Goal: Check status: Check status

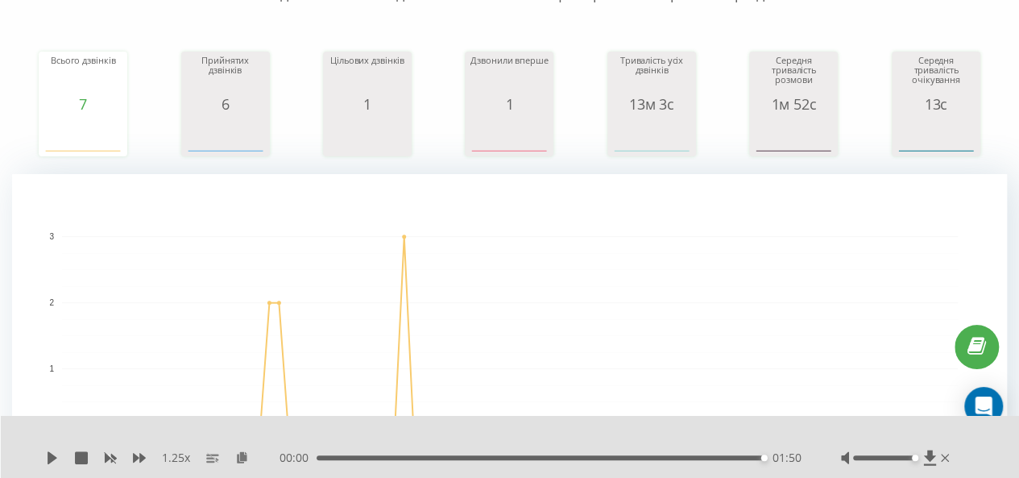
scroll to position [484, 0]
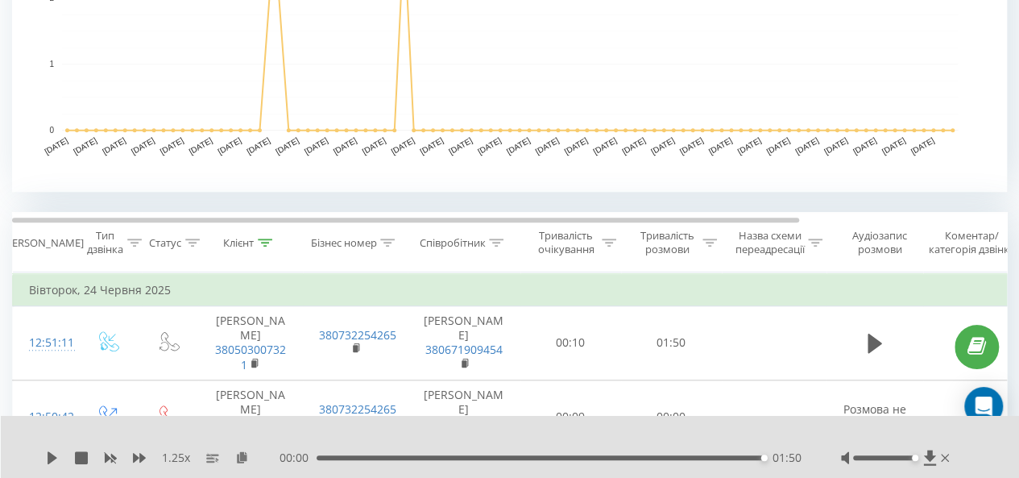
click at [272, 249] on th "Клієнт" at bounding box center [250, 243] width 105 height 60
click at [262, 241] on icon at bounding box center [266, 243] width 15 height 8
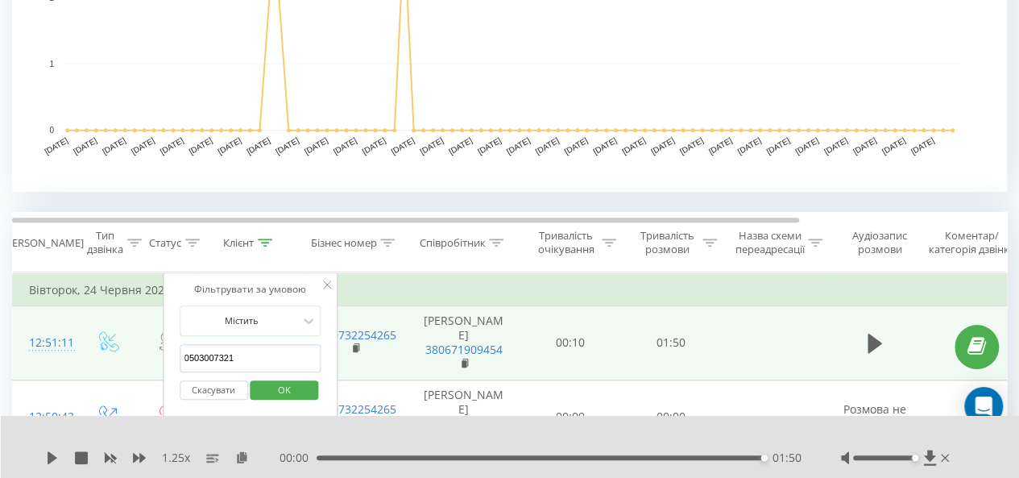
drag, startPoint x: 268, startPoint y: 355, endPoint x: 144, endPoint y: 356, distance: 124.1
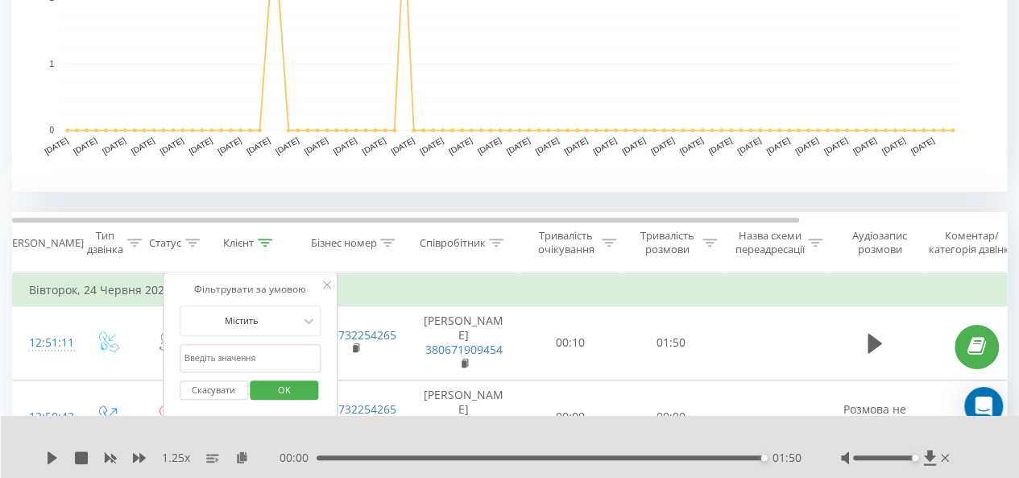
click at [276, 386] on span "OK" at bounding box center [284, 389] width 45 height 25
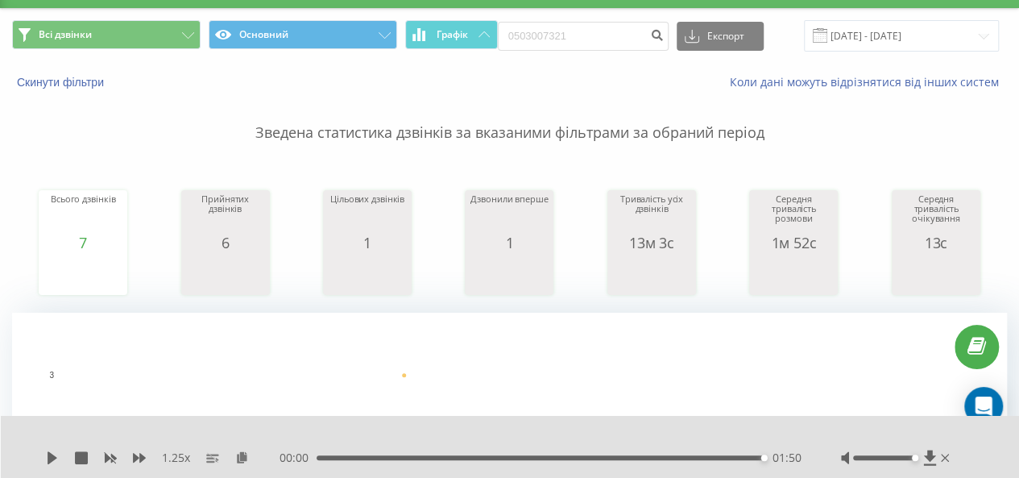
scroll to position [0, 0]
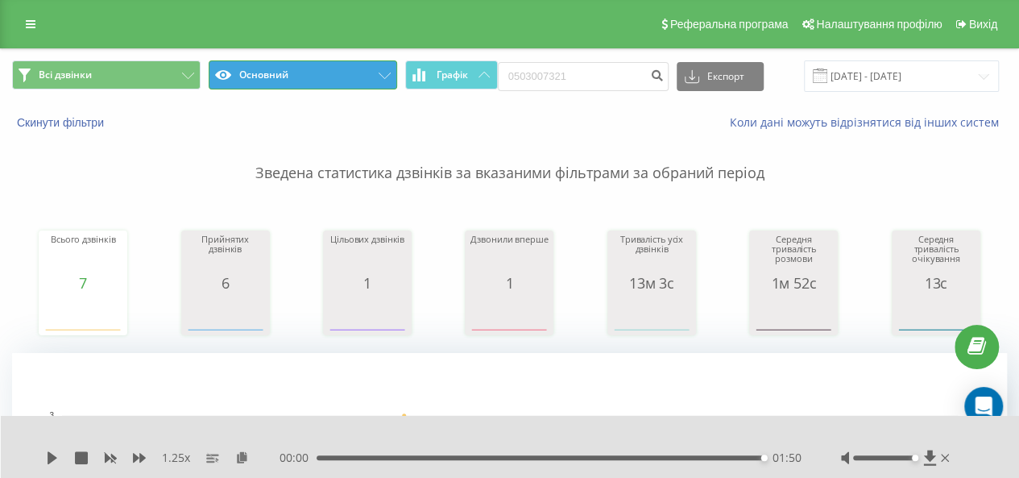
click at [372, 76] on button "Основний" at bounding box center [303, 74] width 189 height 29
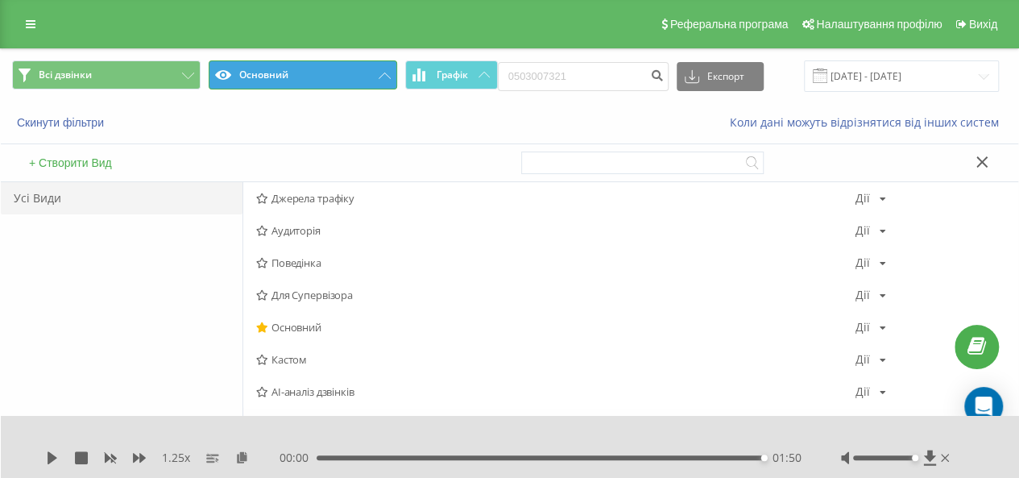
click at [385, 74] on icon at bounding box center [385, 76] width 12 height 6
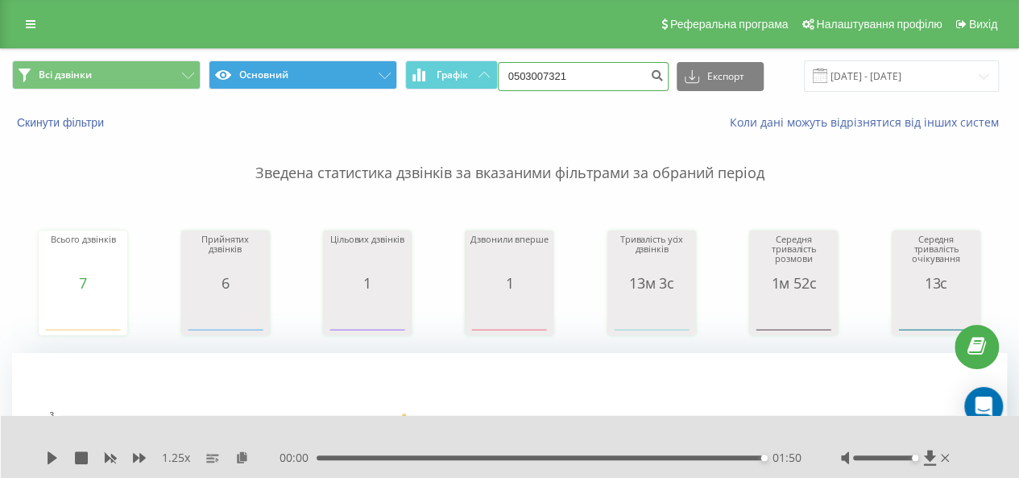
click at [566, 72] on input "0503007321" at bounding box center [583, 76] width 171 height 29
drag, startPoint x: 594, startPoint y: 76, endPoint x: 472, endPoint y: 64, distance: 122.3
click at [472, 64] on div "Всі дзвінки Основний Графік 0503007321 Експорт .csv .xls .xlsx [DATE] - [DATE]" at bounding box center [509, 75] width 995 height 31
click at [649, 134] on p "Зведена статистика дзвінків за вказаними фільтрами за обраний період" at bounding box center [509, 157] width 995 height 53
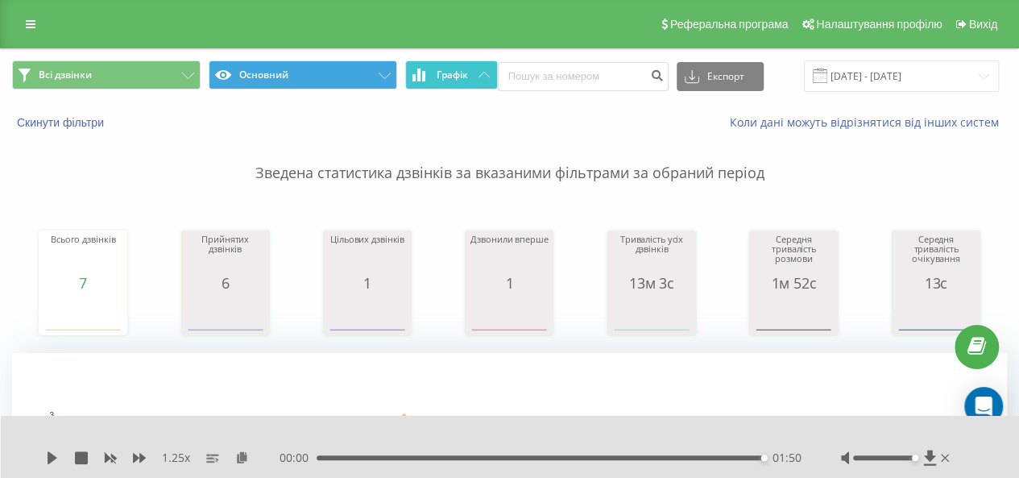
click at [477, 77] on button "Графік" at bounding box center [451, 74] width 93 height 29
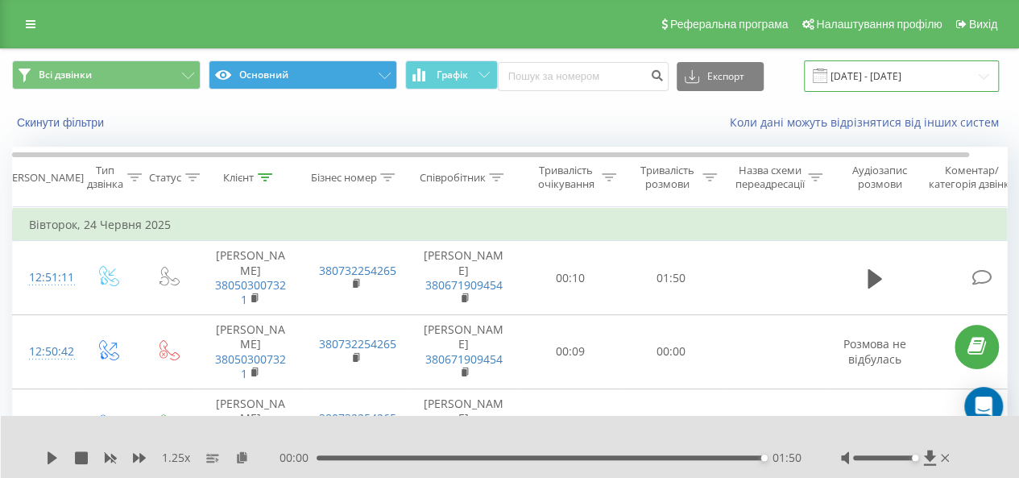
click at [889, 65] on input "[DATE] - [DATE]" at bounding box center [901, 75] width 195 height 31
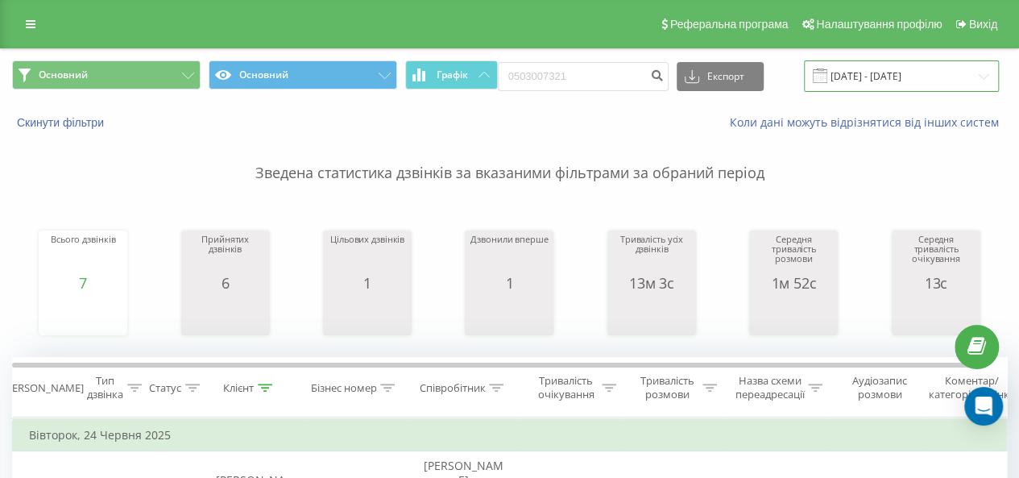
click at [902, 78] on input "[DATE] - [DATE]" at bounding box center [901, 75] width 195 height 31
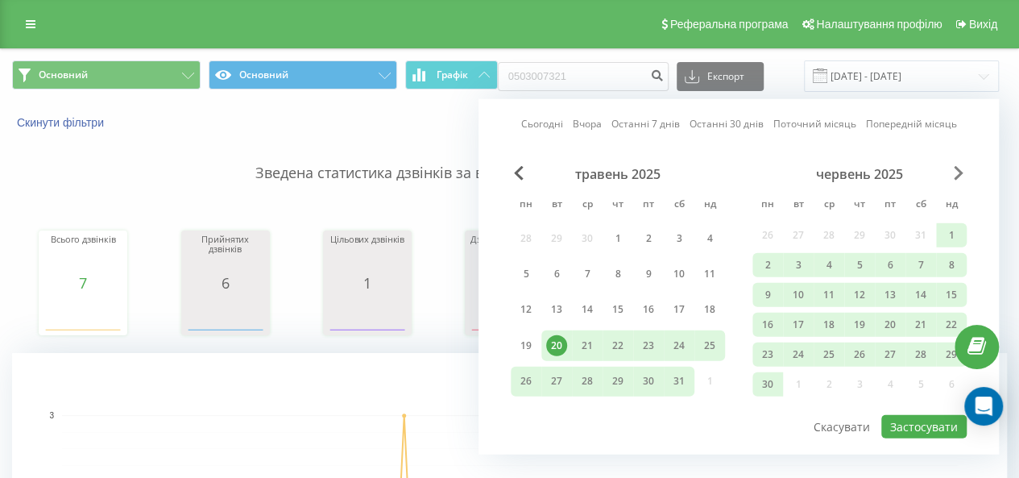
click at [954, 171] on span "Next Month" at bounding box center [959, 173] width 10 height 15
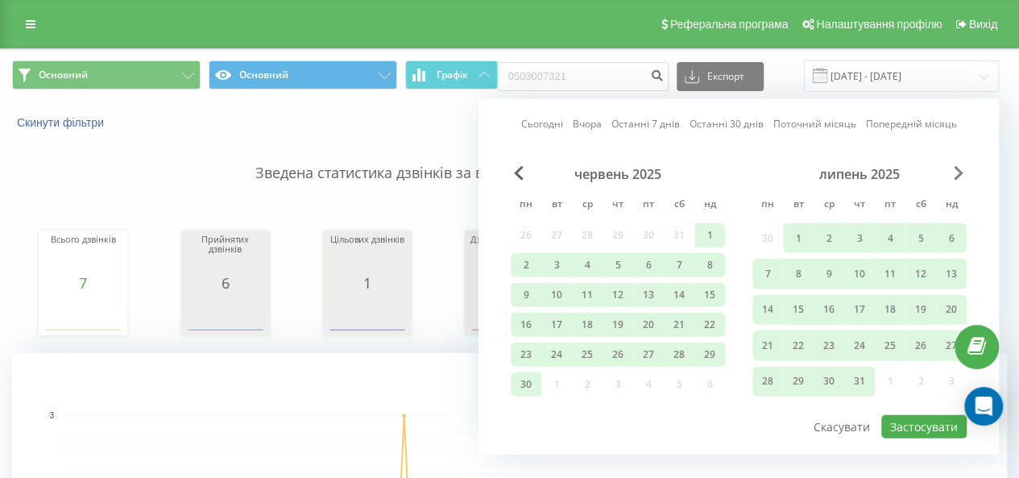
click at [954, 171] on span "Next Month" at bounding box center [959, 173] width 10 height 15
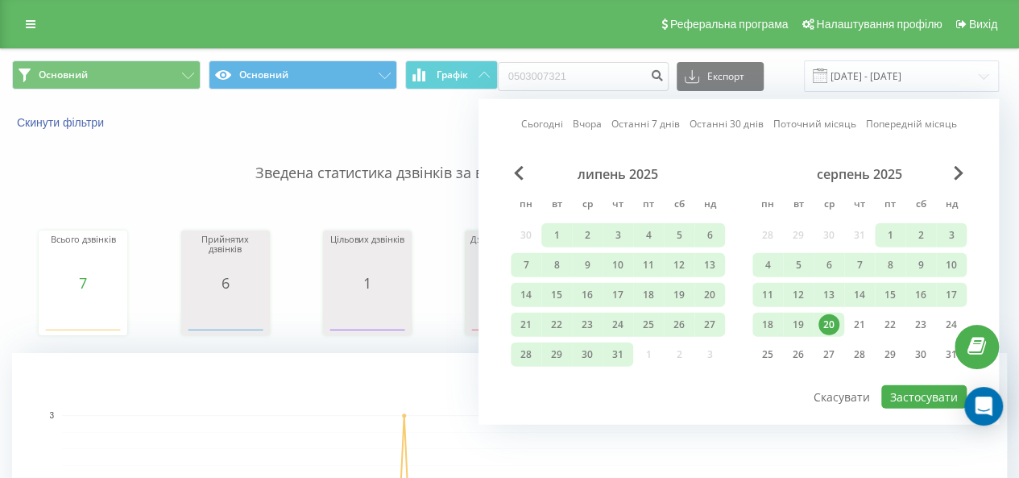
click at [817, 325] on div "20" at bounding box center [829, 325] width 31 height 24
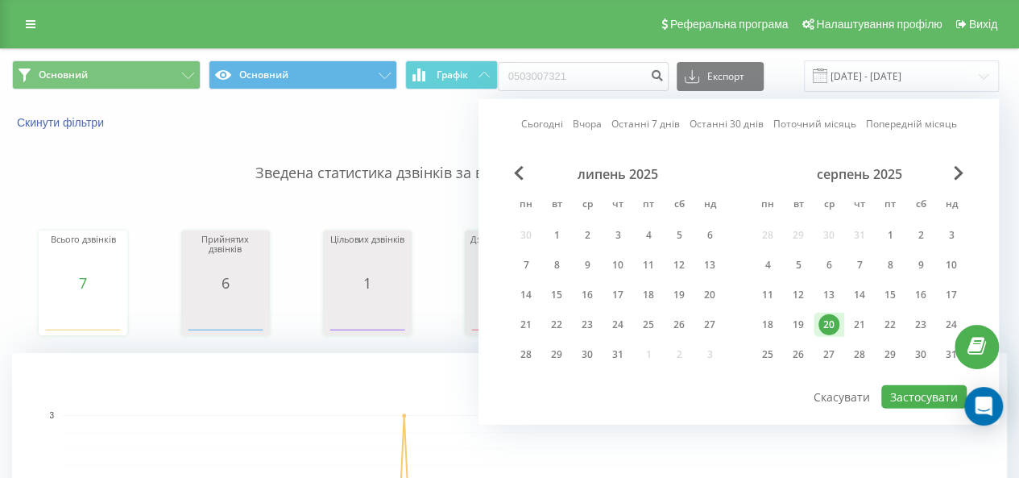
click at [824, 326] on div "20" at bounding box center [829, 324] width 21 height 21
click at [899, 401] on button "Застосувати" at bounding box center [924, 396] width 85 height 23
type input "20.08.2025 - 20.08.2025"
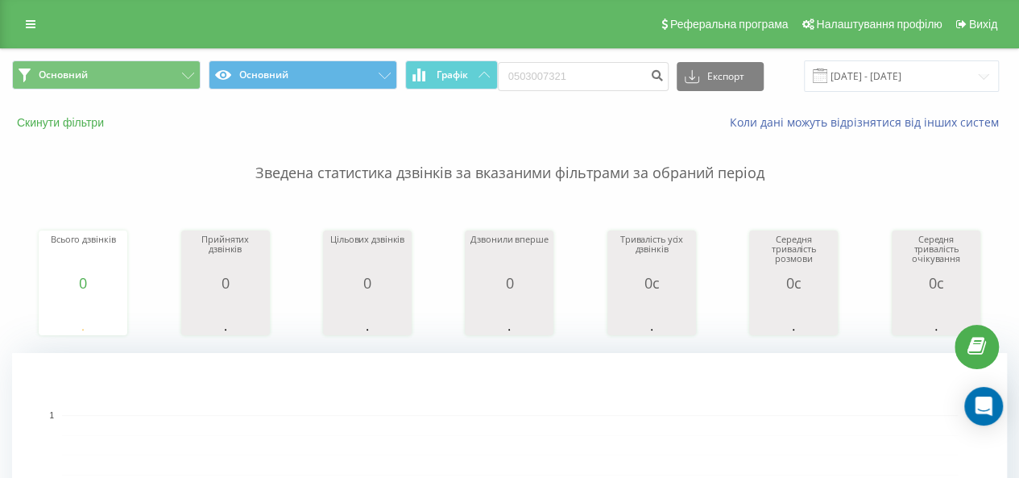
click at [55, 118] on button "Скинути фільтри" at bounding box center [62, 122] width 100 height 15
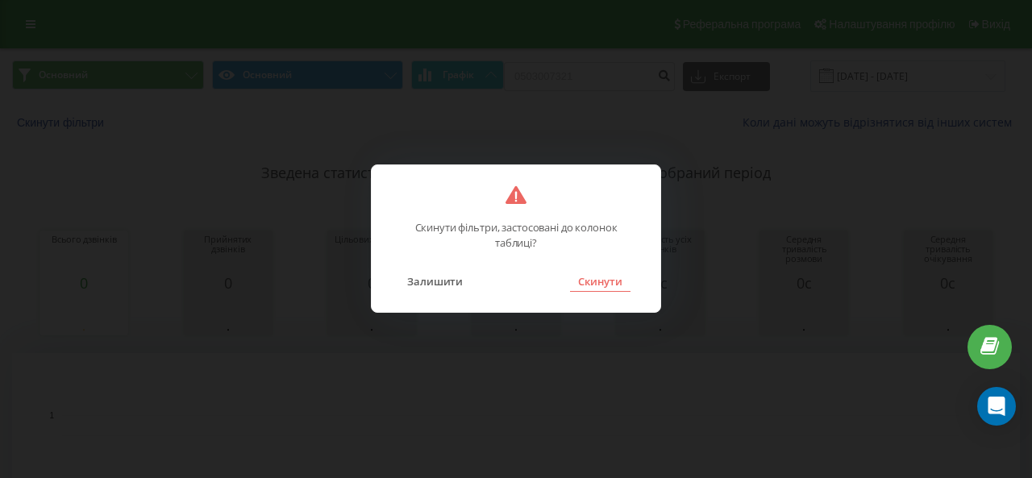
click at [596, 289] on button "Скинути" at bounding box center [600, 281] width 60 height 21
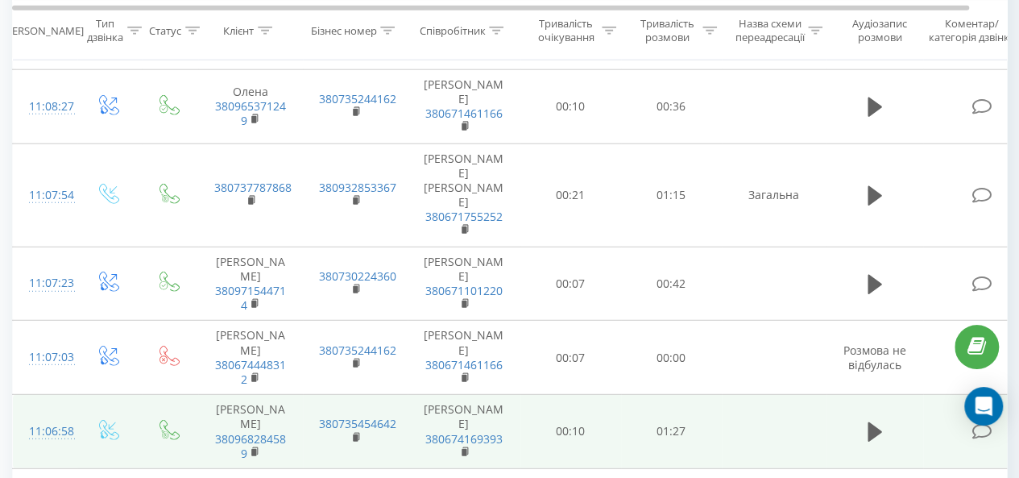
scroll to position [1881, 0]
